Goal: Information Seeking & Learning: Find specific page/section

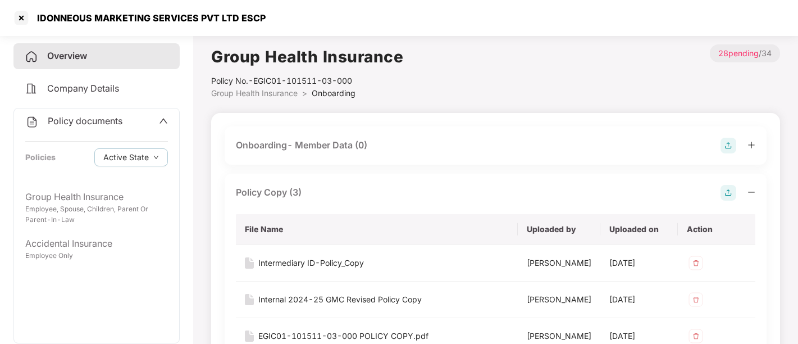
scroll to position [122, 0]
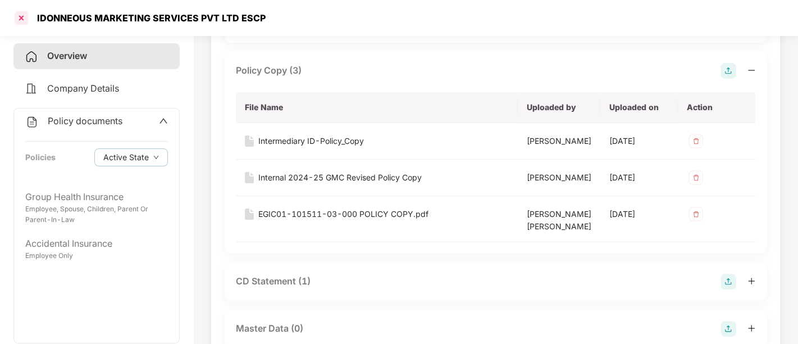
click at [23, 17] on div at bounding box center [21, 18] width 18 height 18
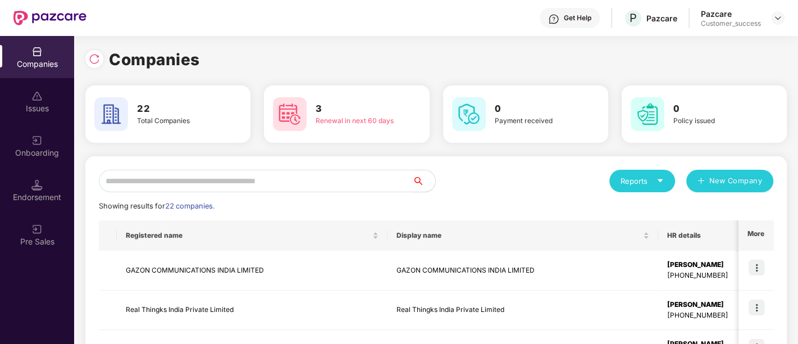
scroll to position [0, 0]
click at [90, 57] on img at bounding box center [94, 58] width 11 height 11
click at [89, 56] on img at bounding box center [94, 58] width 11 height 11
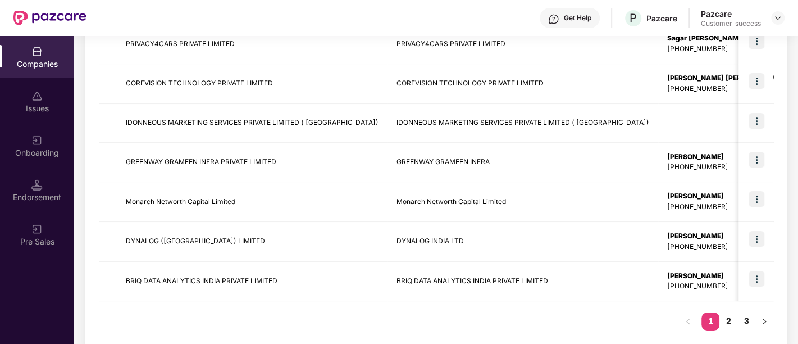
scroll to position [363, 0]
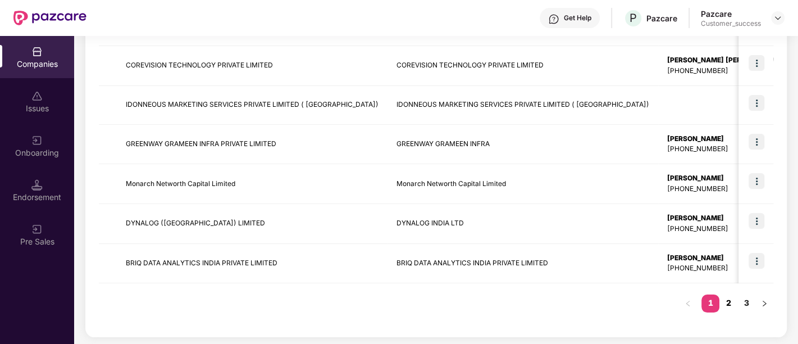
click at [727, 298] on link "2" at bounding box center [728, 302] width 18 height 17
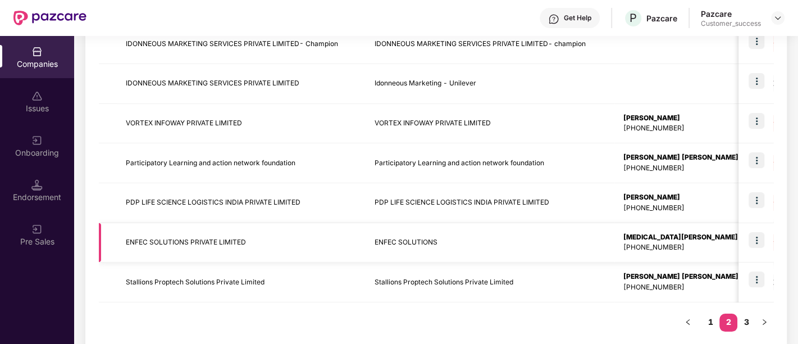
scroll to position [362, 0]
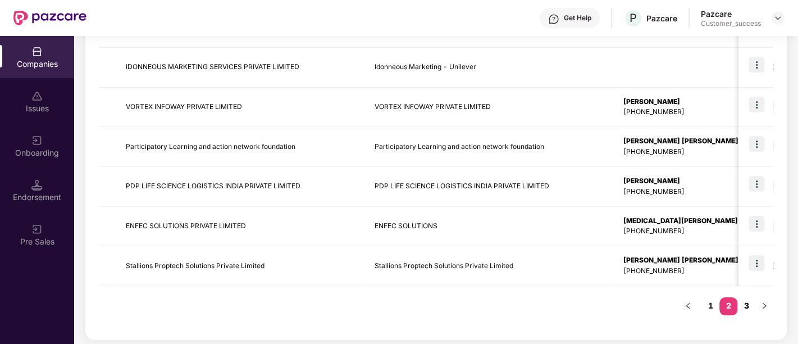
click at [749, 303] on link "3" at bounding box center [746, 305] width 18 height 17
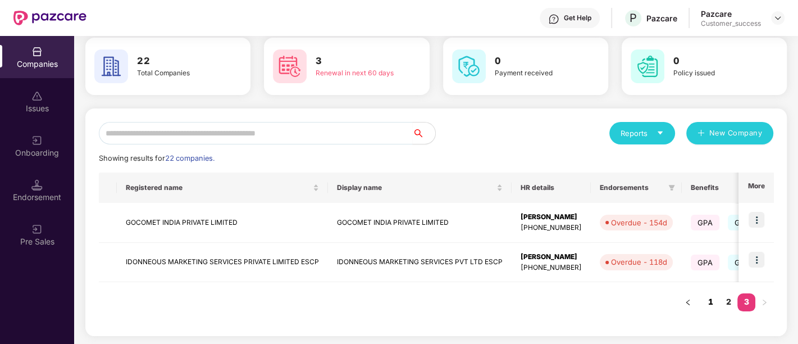
click at [707, 298] on link "1" at bounding box center [710, 301] width 18 height 17
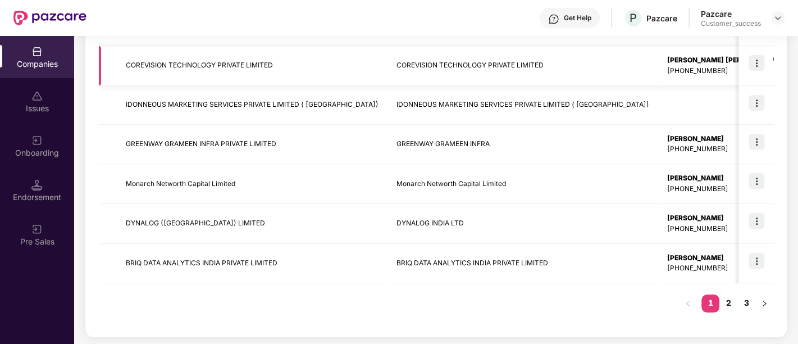
scroll to position [0, 0]
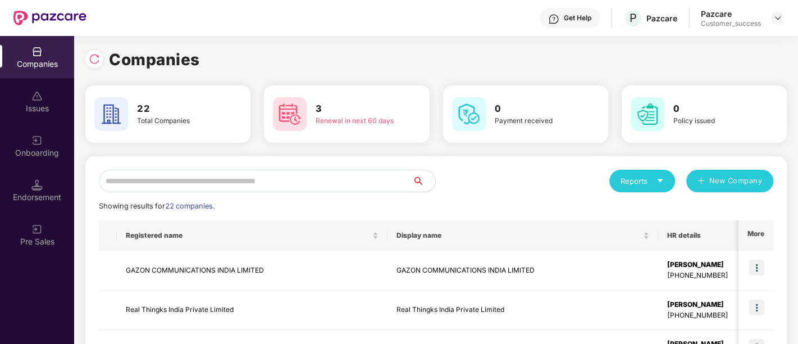
click at [205, 179] on input "text" at bounding box center [256, 181] width 314 height 22
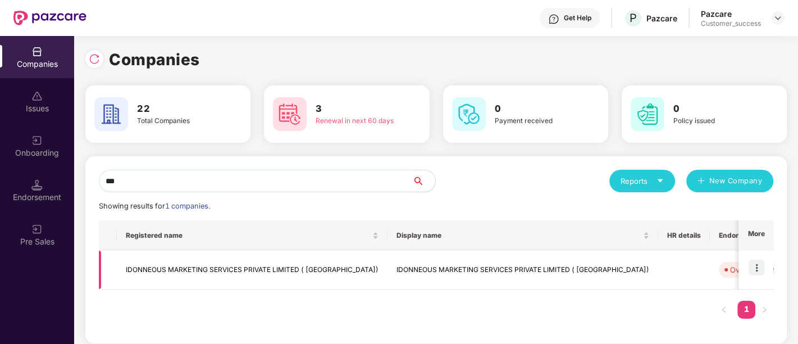
type input "***"
click at [753, 265] on img at bounding box center [757, 267] width 16 height 16
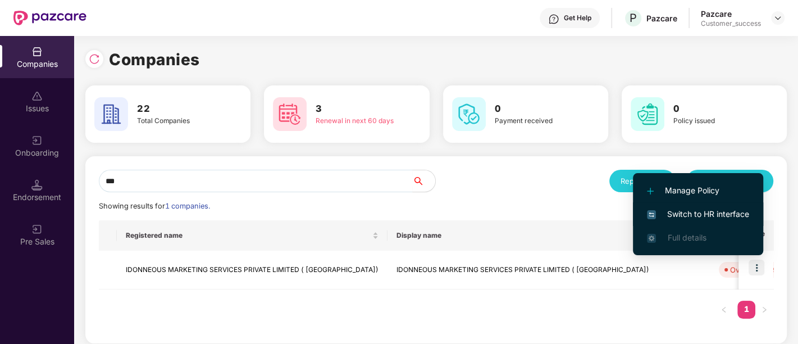
click at [674, 214] on span "Switch to HR interface" at bounding box center [698, 214] width 102 height 12
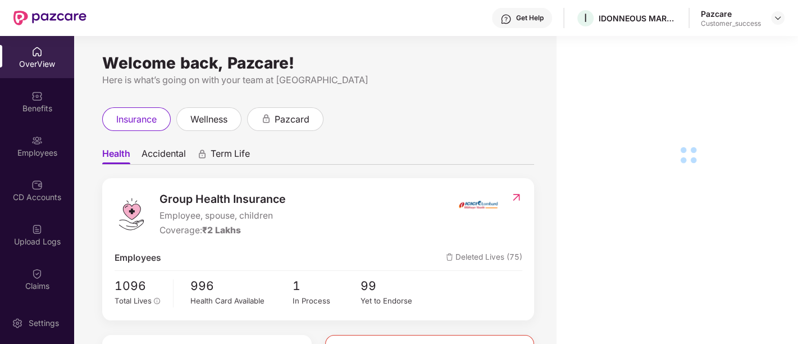
click at [30, 154] on div "Employees" at bounding box center [37, 152] width 74 height 11
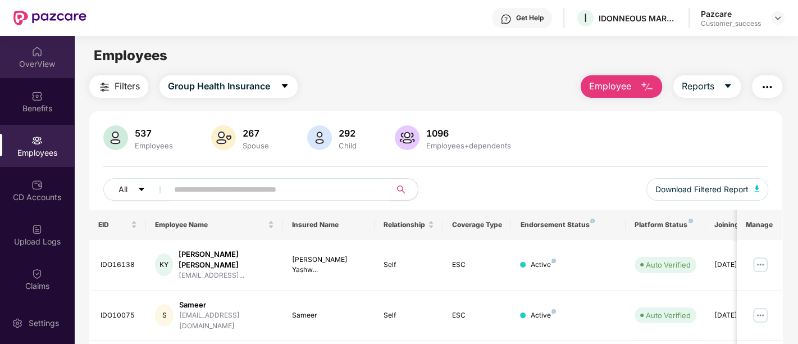
click at [37, 60] on div "OverView" at bounding box center [37, 63] width 74 height 11
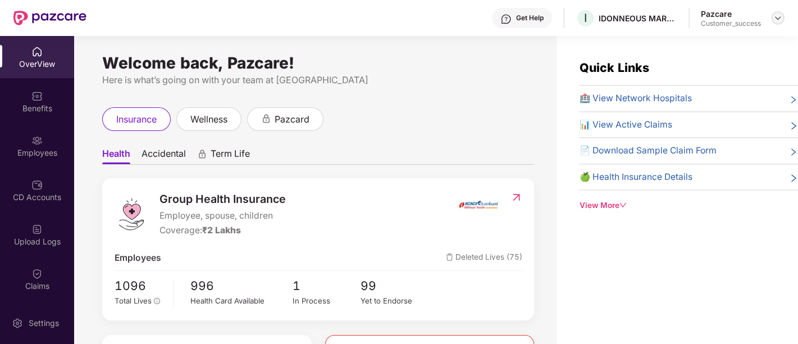
click at [778, 23] on div at bounding box center [777, 17] width 13 height 13
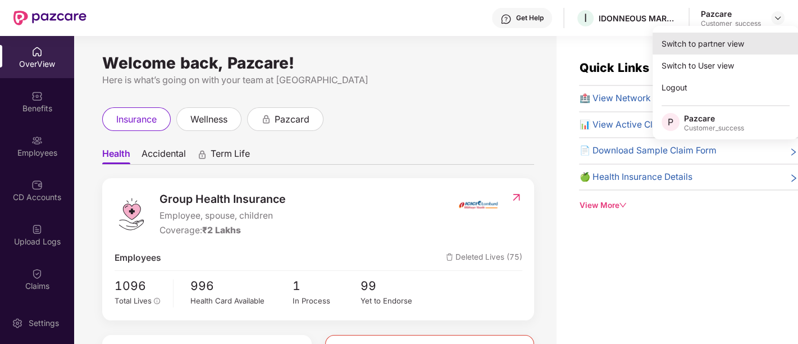
click at [719, 46] on div "Switch to partner view" at bounding box center [726, 44] width 146 height 22
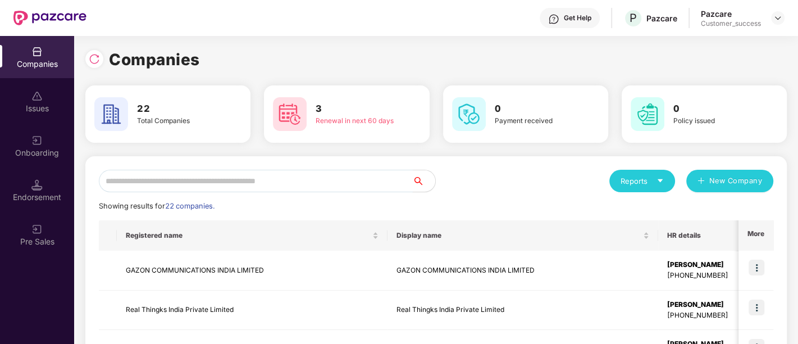
click at [179, 184] on input "text" at bounding box center [256, 181] width 314 height 22
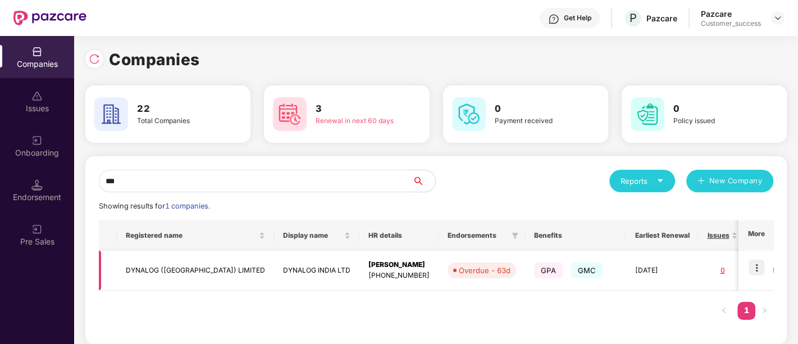
type input "***"
click at [368, 262] on div "[PERSON_NAME]" at bounding box center [398, 264] width 61 height 11
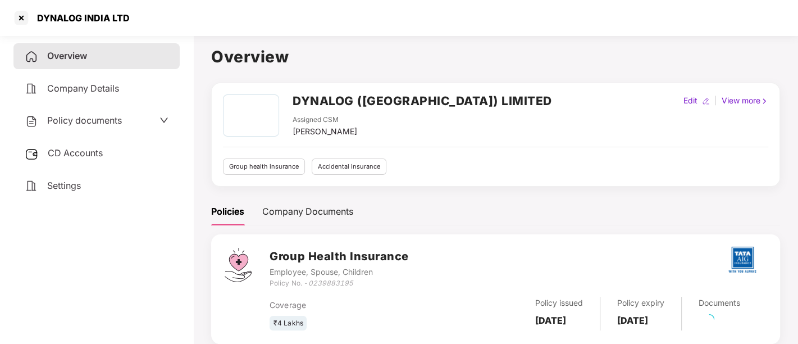
click at [92, 116] on span "Policy documents" at bounding box center [84, 120] width 75 height 11
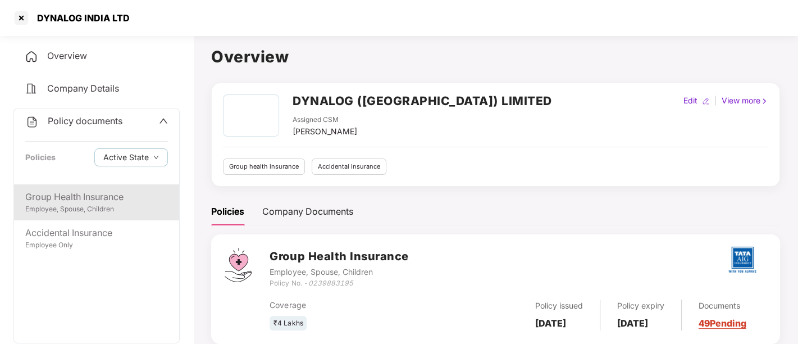
click at [85, 186] on div "Group Health Insurance Employee, Spouse, Children" at bounding box center [96, 202] width 165 height 36
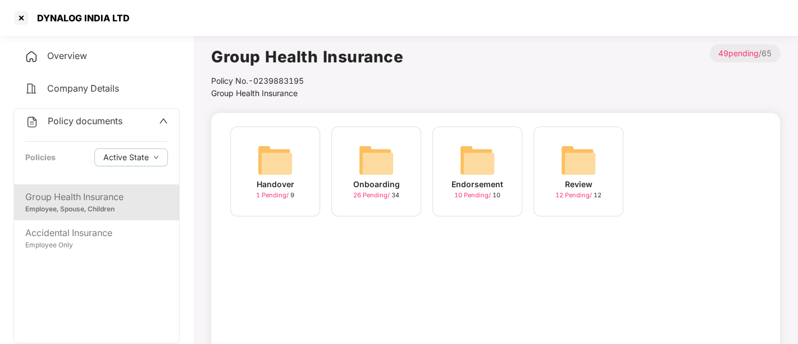
click at [471, 166] on img at bounding box center [477, 160] width 36 height 36
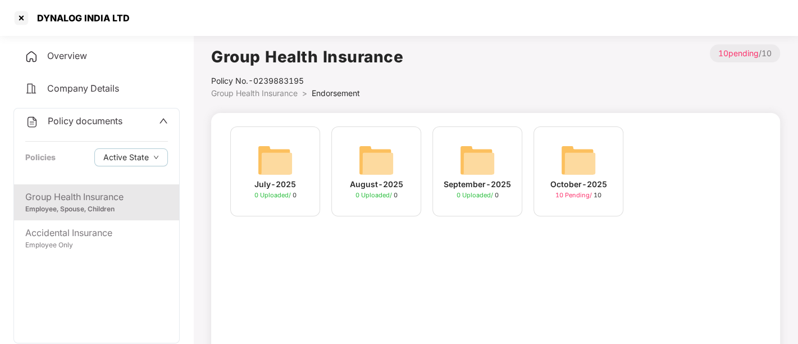
click at [273, 92] on span "Group Health Insurance" at bounding box center [254, 93] width 86 height 10
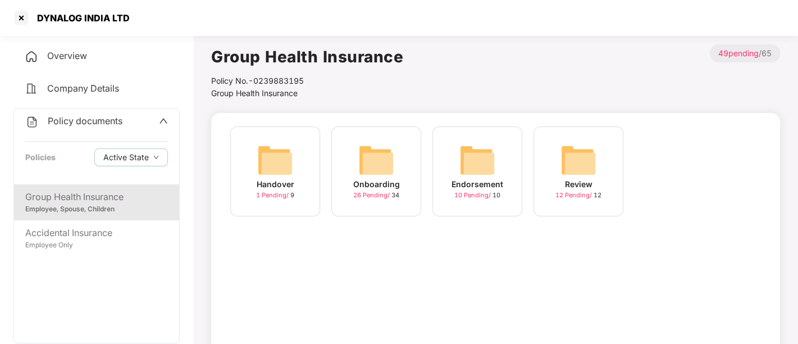
click at [391, 171] on img at bounding box center [376, 160] width 36 height 36
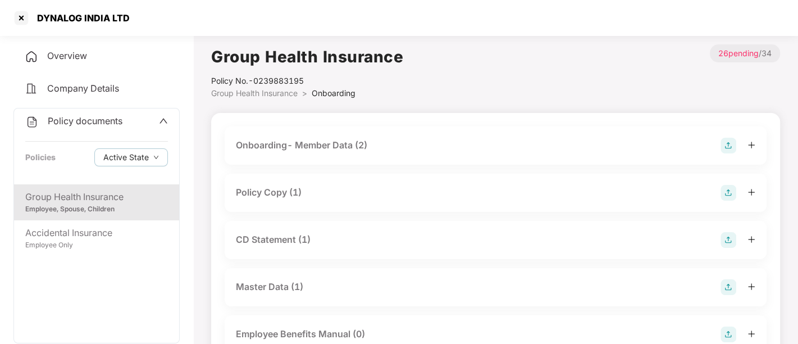
click at [336, 181] on div "Policy Copy (1)" at bounding box center [496, 193] width 542 height 38
click at [267, 186] on div "Policy Copy (1)" at bounding box center [269, 192] width 66 height 14
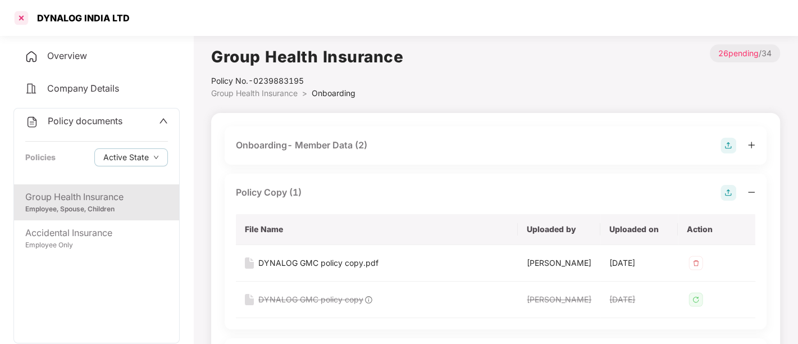
click at [21, 20] on div at bounding box center [21, 18] width 18 height 18
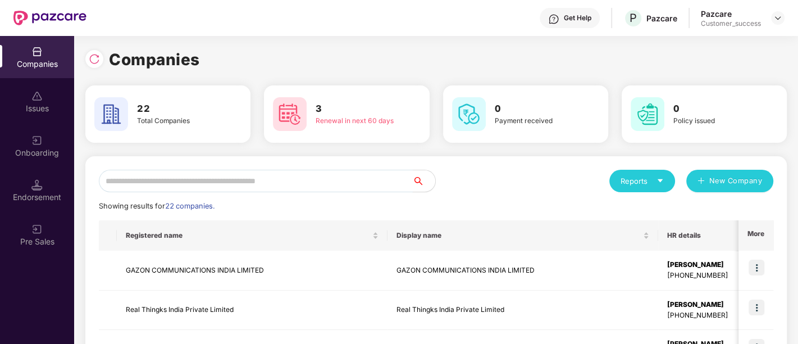
click at [279, 177] on input "text" at bounding box center [256, 181] width 314 height 22
type input "*"
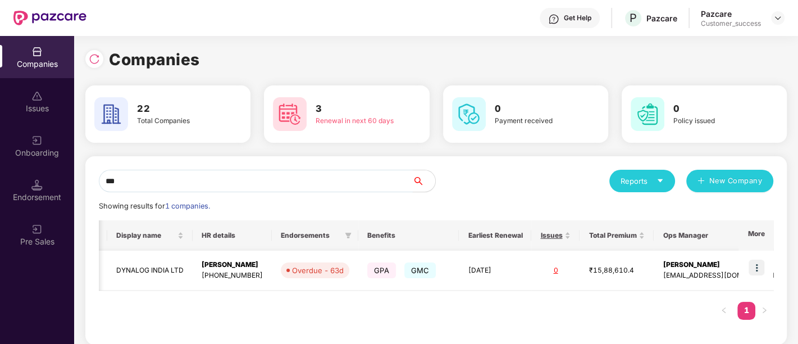
scroll to position [0, 1]
type input "***"
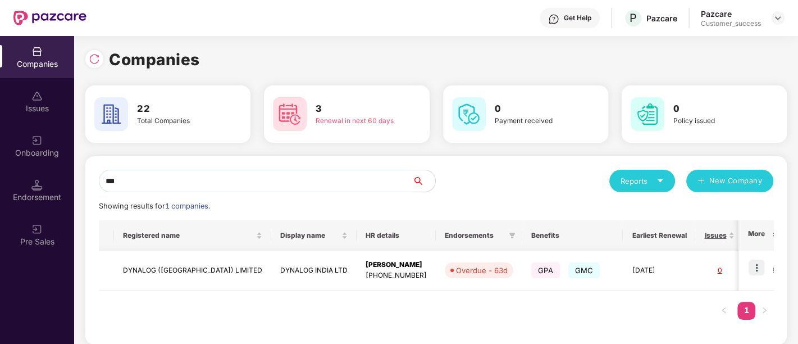
scroll to position [0, 0]
drag, startPoint x: 125, startPoint y: 270, endPoint x: 215, endPoint y: 264, distance: 90.6
click at [215, 264] on td "DYNALOG ([GEOGRAPHIC_DATA]) LIMITED" at bounding box center [195, 270] width 157 height 40
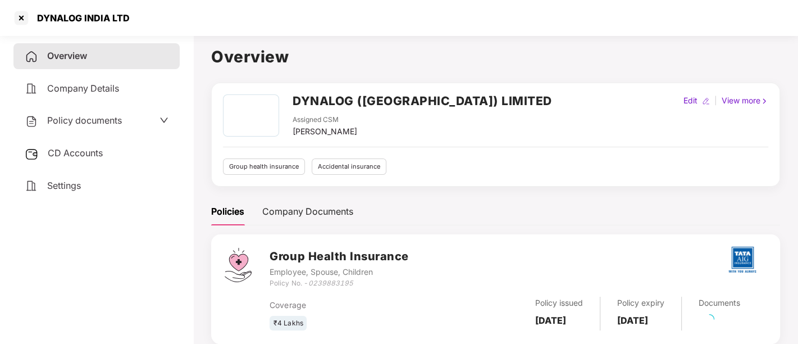
copy td "DYNALOG ([GEOGRAPHIC_DATA]) LIMITED"
click at [335, 105] on h2 "DYNALOG ([GEOGRAPHIC_DATA]) LIMITED" at bounding box center [422, 101] width 259 height 19
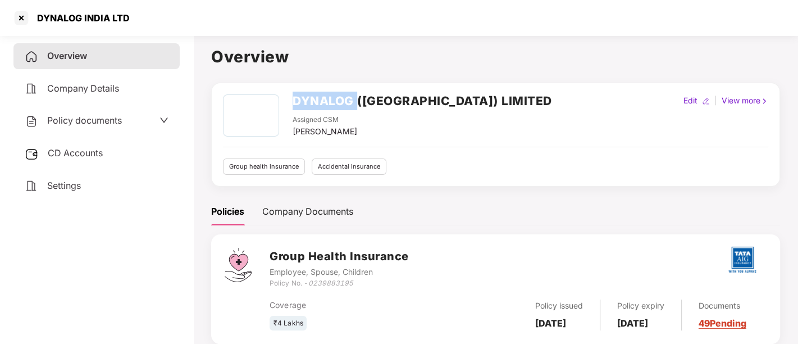
click at [335, 105] on h2 "DYNALOG ([GEOGRAPHIC_DATA]) LIMITED" at bounding box center [422, 101] width 259 height 19
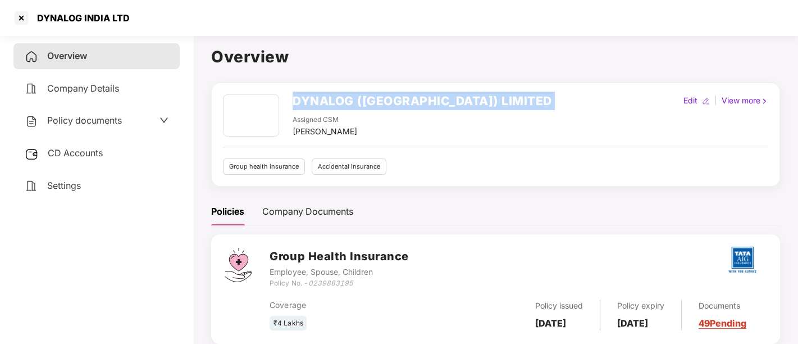
click at [335, 105] on h2 "DYNALOG ([GEOGRAPHIC_DATA]) LIMITED" at bounding box center [422, 101] width 259 height 19
copy h2 "DYNALOG ([GEOGRAPHIC_DATA]) LIMITED"
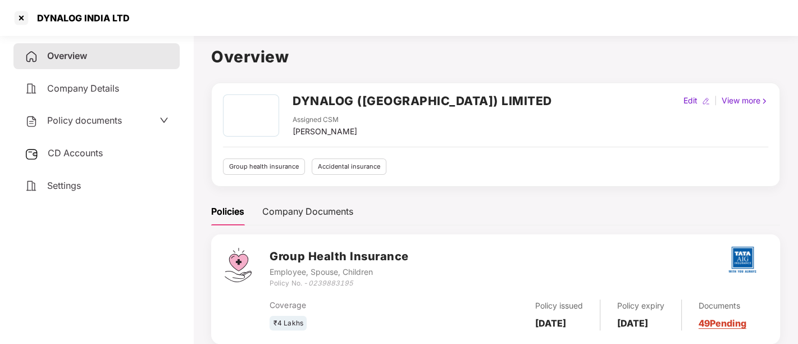
click at [409, 133] on div "Assigned CSM [PERSON_NAME]" at bounding box center [422, 126] width 259 height 23
click at [21, 20] on div at bounding box center [21, 18] width 18 height 18
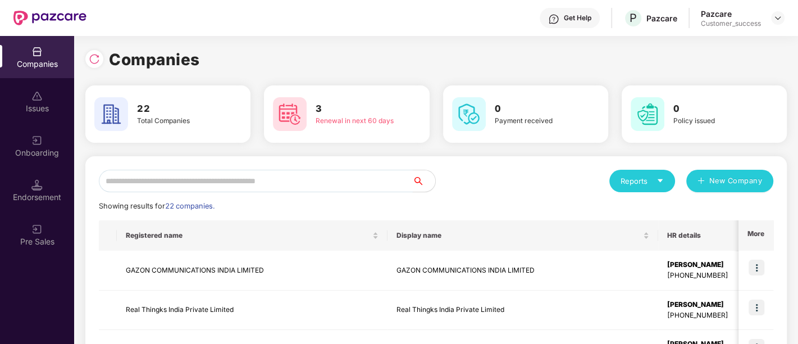
click at [288, 179] on input "text" at bounding box center [256, 181] width 314 height 22
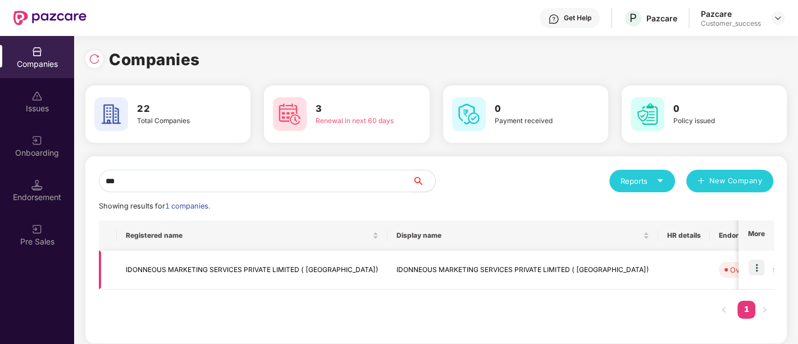
type input "***"
click at [758, 275] on td at bounding box center [756, 269] width 35 height 39
click at [752, 266] on img at bounding box center [757, 267] width 16 height 16
